Goal: Task Accomplishment & Management: Complete application form

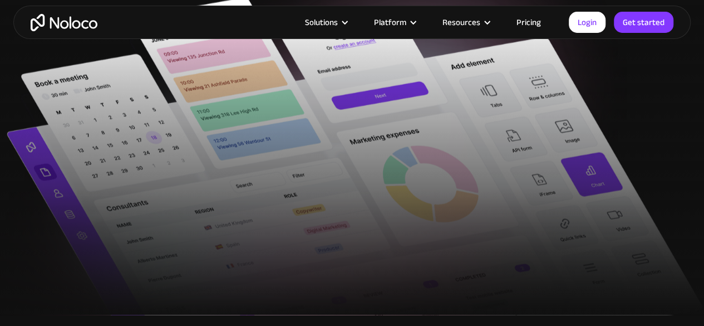
scroll to position [461, 0]
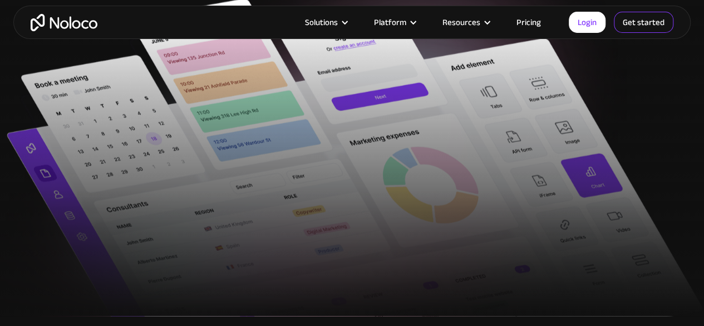
click at [0, 0] on link "Get started" at bounding box center [0, 0] width 0 height 0
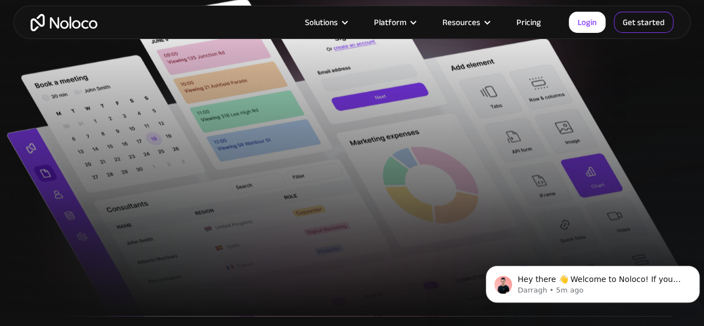
scroll to position [0, 0]
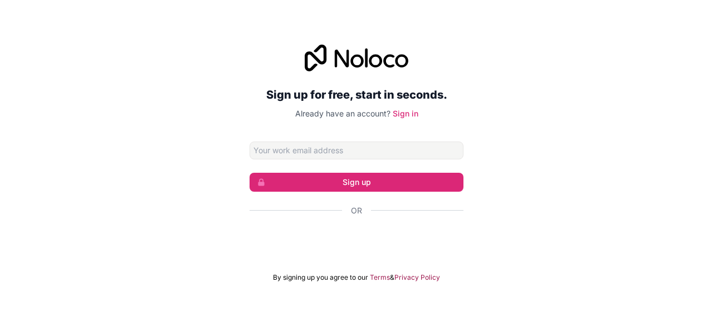
click at [341, 149] on input "Email address" at bounding box center [356, 150] width 214 height 18
type input "jprajapati@iccontrols.com"
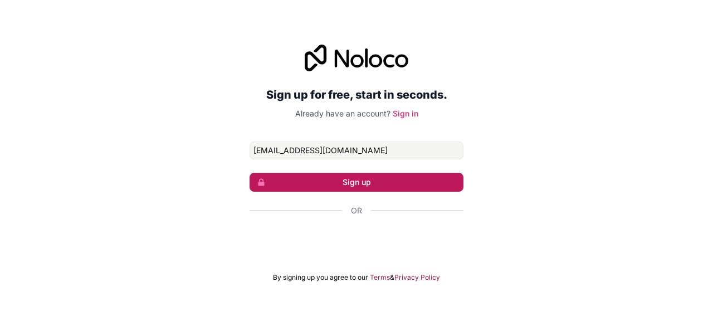
click at [349, 186] on button "Sign up" at bounding box center [356, 182] width 214 height 19
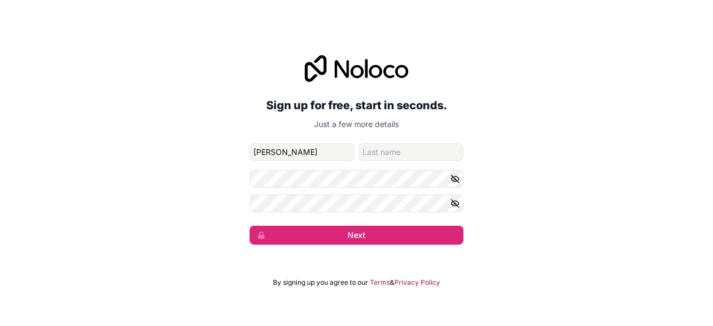
type input "Jas"
click at [382, 153] on input "family-name" at bounding box center [411, 152] width 105 height 18
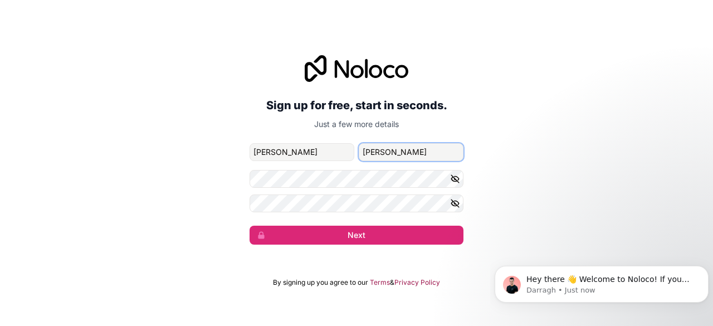
type input "Prajapati"
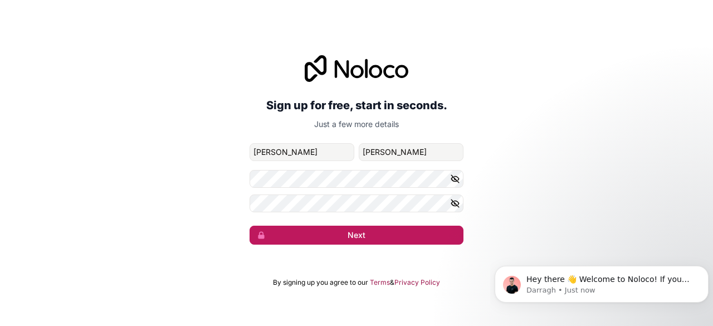
click at [325, 229] on button "Next" at bounding box center [356, 235] width 214 height 19
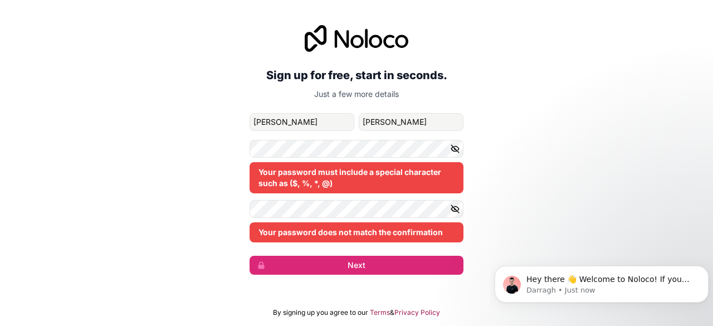
click at [458, 144] on icon "button" at bounding box center [455, 149] width 10 height 10
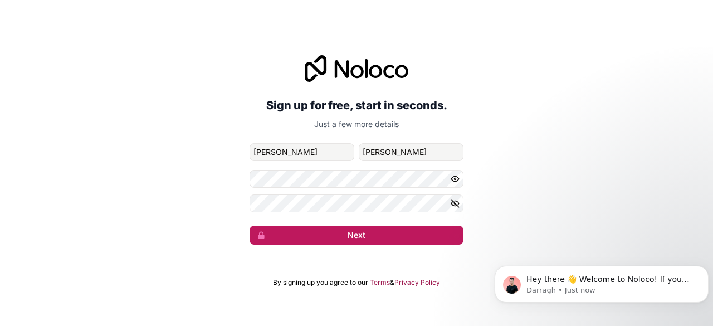
click at [348, 237] on button "Next" at bounding box center [356, 235] width 214 height 19
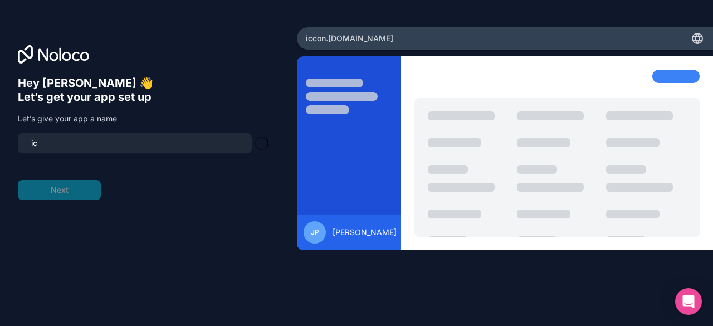
type input "i"
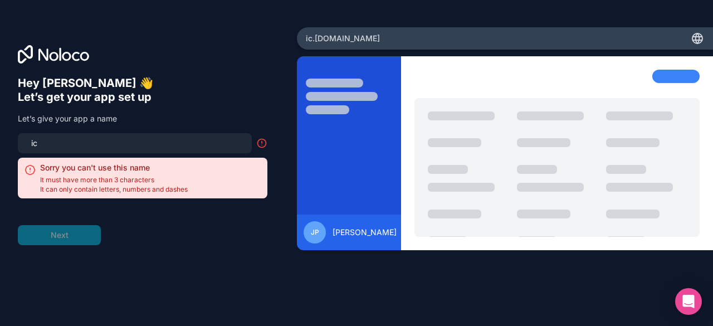
type input "i"
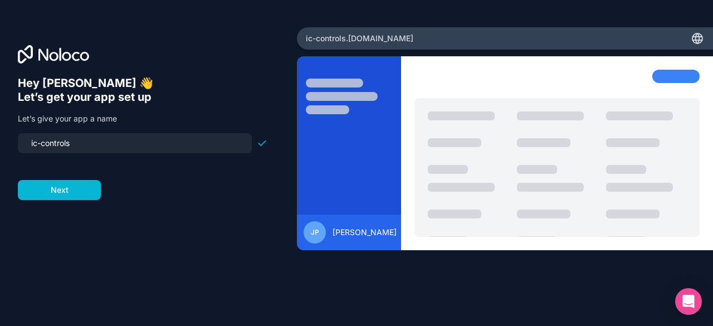
type input "ic-controls"
click at [46, 169] on form "ic-controls Next" at bounding box center [142, 166] width 249 height 67
click at [71, 187] on button "Next" at bounding box center [59, 190] width 83 height 20
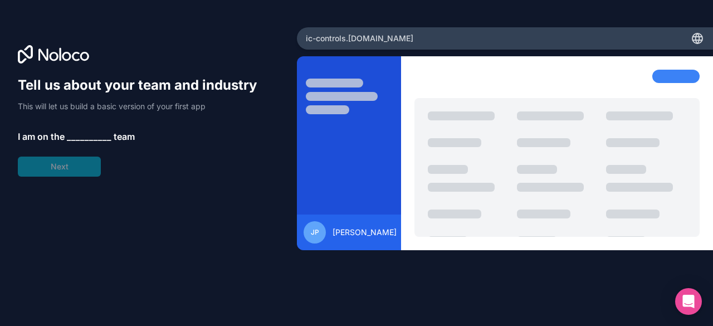
click at [92, 134] on span "__________" at bounding box center [89, 136] width 45 height 13
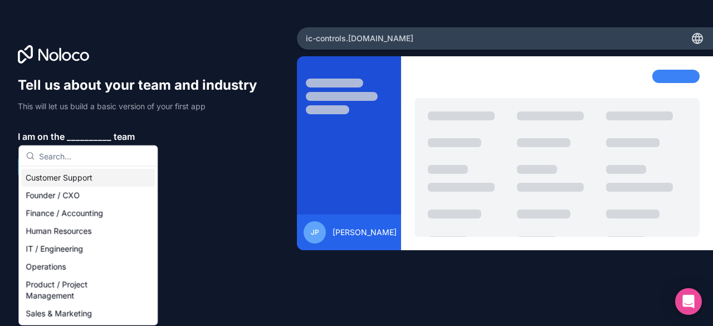
click at [74, 157] on input "text" at bounding box center [94, 156] width 111 height 20
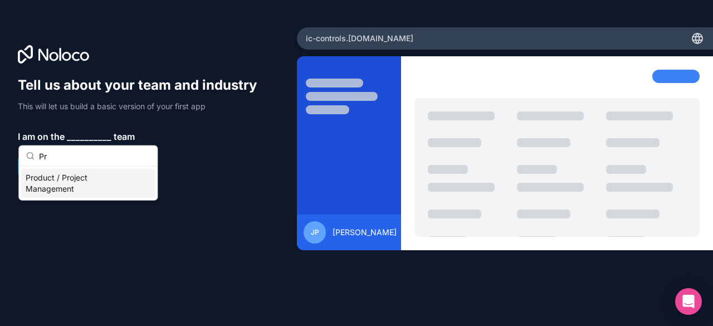
type input "P"
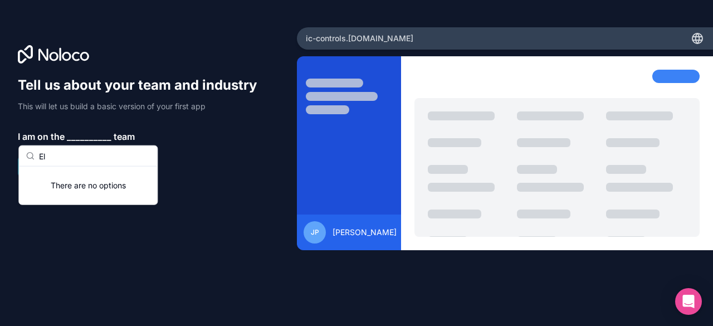
type input "E"
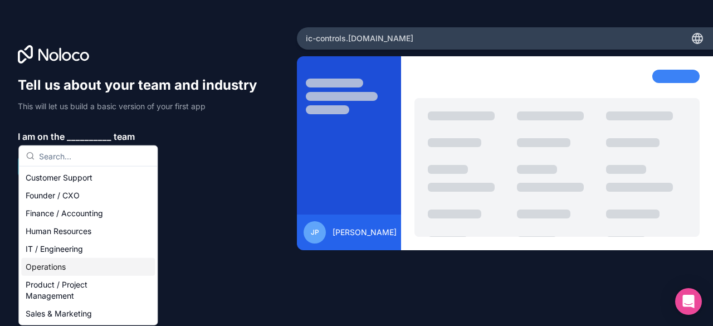
click at [73, 266] on div "Operations" at bounding box center [88, 267] width 134 height 18
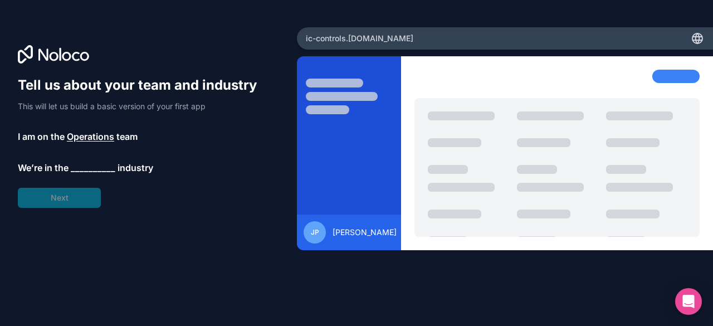
click at [90, 168] on span "__________" at bounding box center [93, 167] width 45 height 13
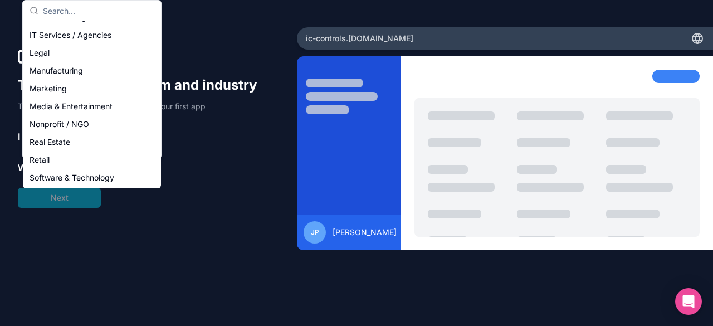
scroll to position [125, 0]
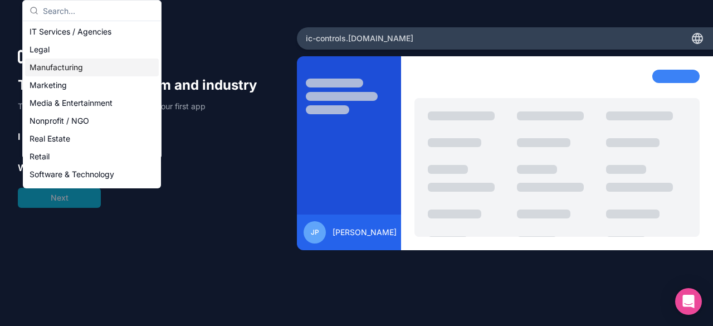
click at [99, 65] on div "Manufacturing" at bounding box center [92, 67] width 134 height 18
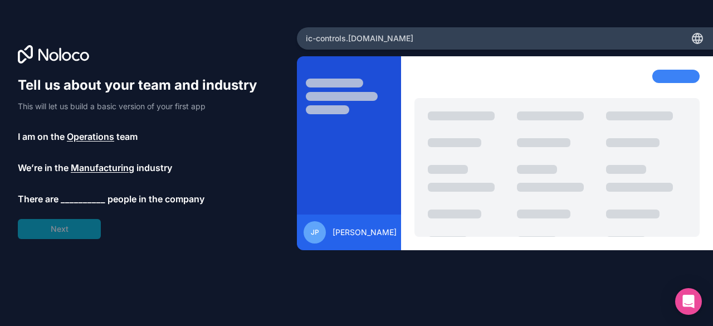
click at [83, 201] on span "__________" at bounding box center [83, 198] width 45 height 13
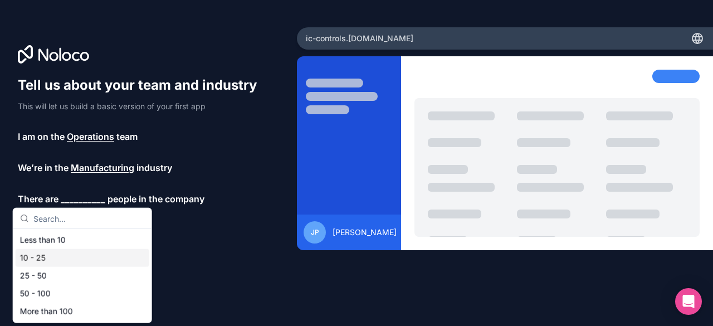
click at [67, 254] on div "10 - 25" at bounding box center [83, 258] width 134 height 18
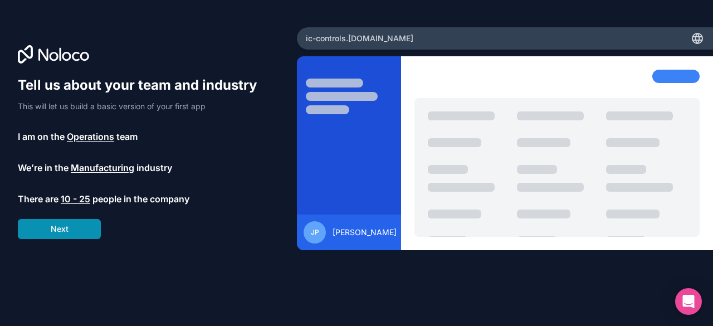
click at [82, 231] on button "Next" at bounding box center [59, 229] width 83 height 20
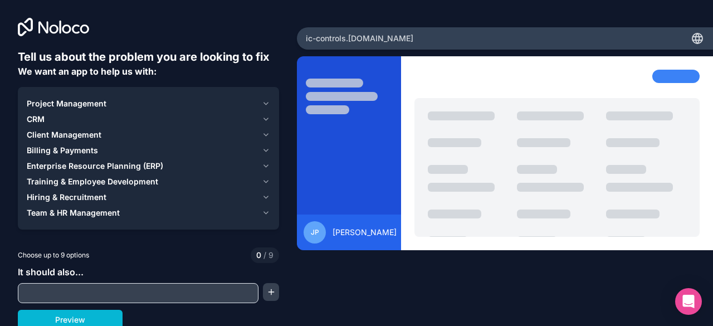
scroll to position [3, 0]
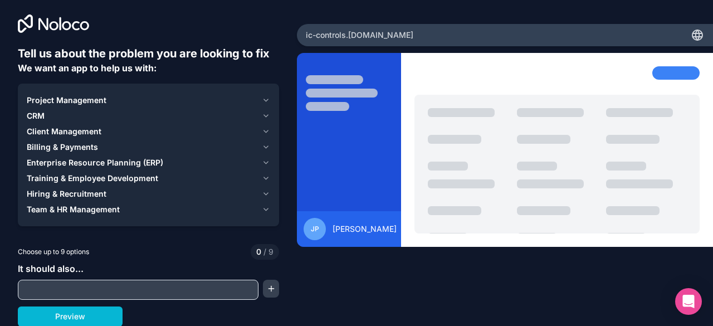
click at [263, 96] on icon "button" at bounding box center [266, 100] width 8 height 9
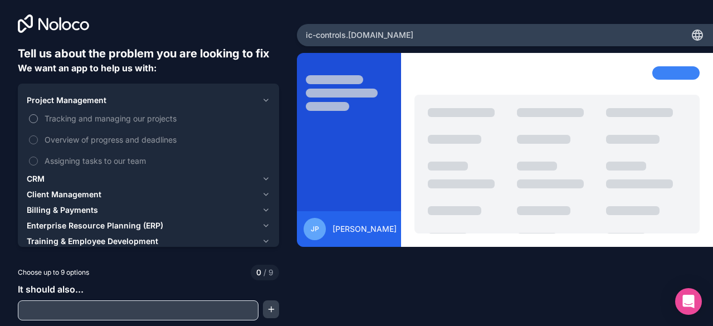
click at [36, 120] on button "Tracking and managing our projects" at bounding box center [33, 118] width 9 height 9
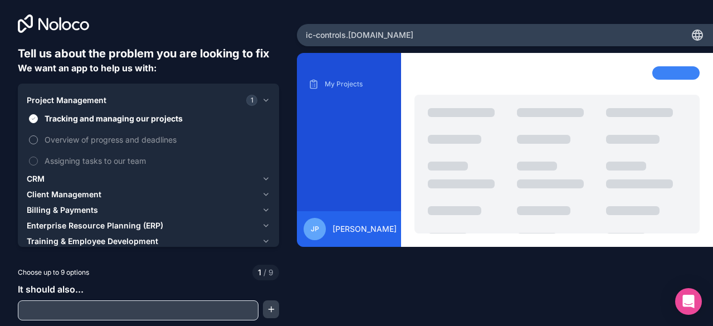
click at [32, 138] on button "Overview of progress and deadlines" at bounding box center [33, 139] width 9 height 9
click at [31, 160] on button "Assigning tasks to our team" at bounding box center [33, 160] width 9 height 9
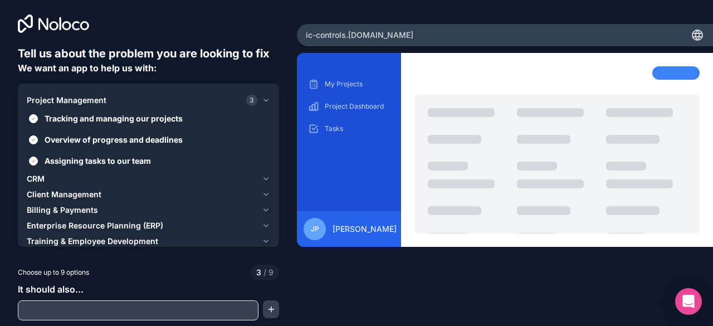
click at [262, 177] on icon "button" at bounding box center [266, 178] width 8 height 9
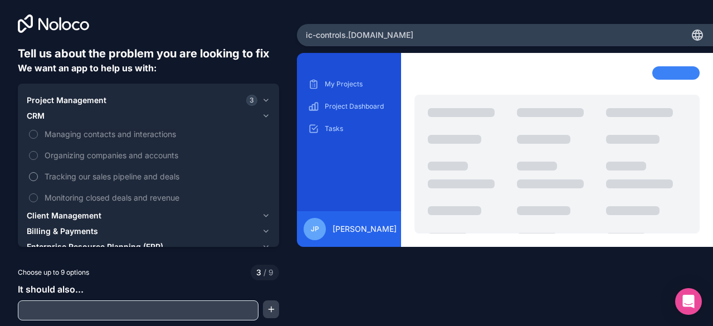
scroll to position [24, 0]
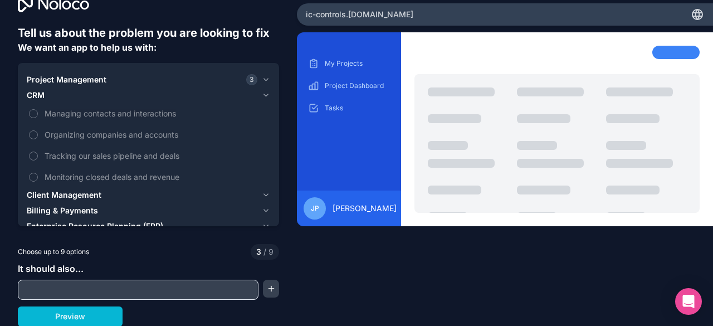
click at [266, 94] on icon "button" at bounding box center [266, 95] width 8 height 9
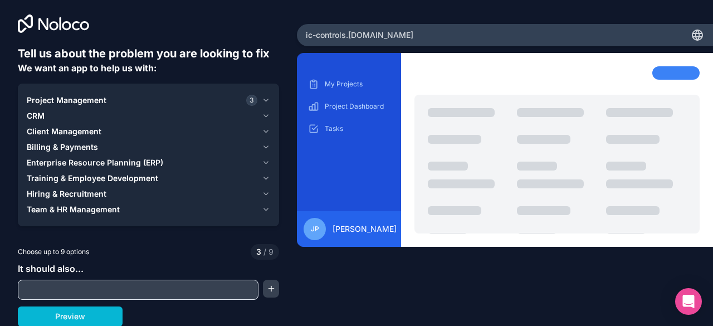
click at [266, 158] on icon "button" at bounding box center [266, 162] width 8 height 9
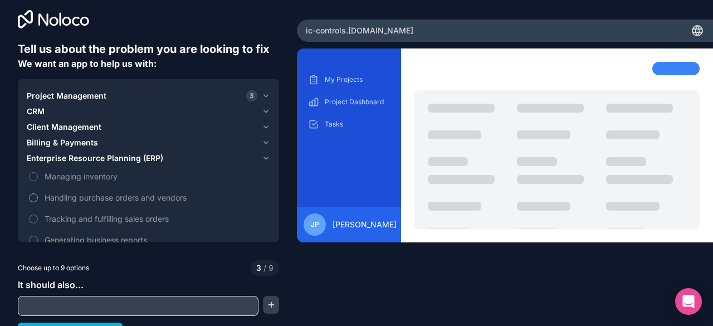
scroll to position [0, 0]
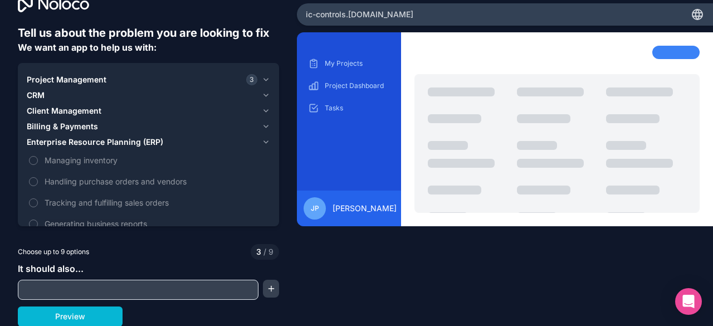
click at [265, 143] on icon "button" at bounding box center [266, 142] width 8 height 9
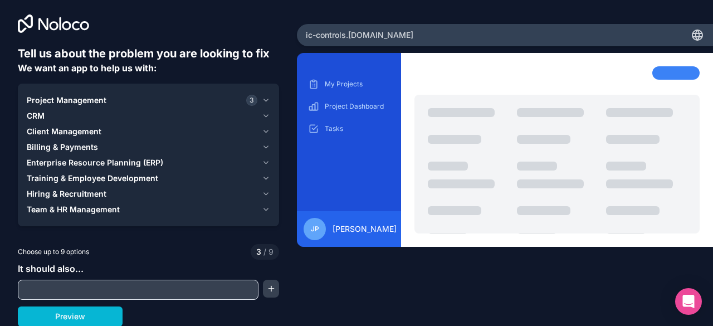
click at [159, 290] on input "text" at bounding box center [138, 290] width 235 height 16
type input "G"
type input "e"
type input "Generate Query"
click at [111, 312] on button "Preview" at bounding box center [70, 316] width 105 height 20
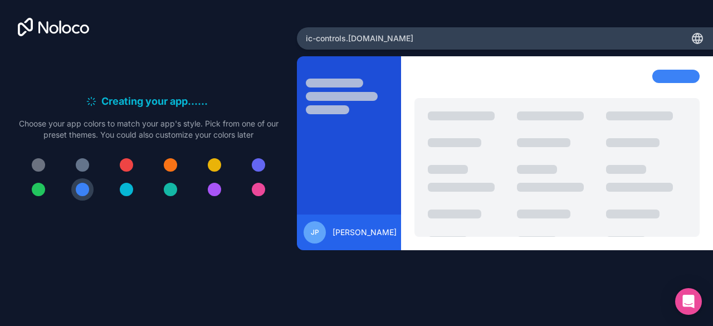
scroll to position [0, 0]
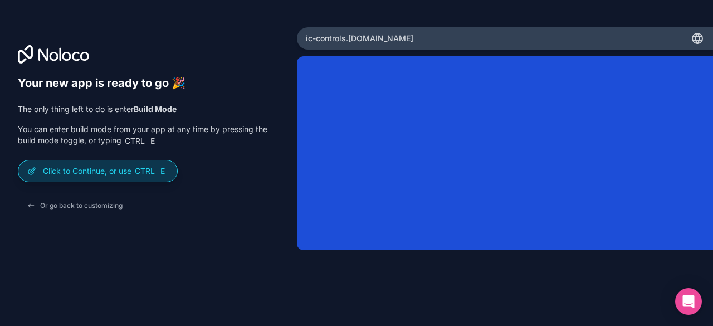
click at [124, 168] on p "Click to Continue, or use Ctrl E" at bounding box center [105, 170] width 125 height 11
